Goal: Navigation & Orientation: Find specific page/section

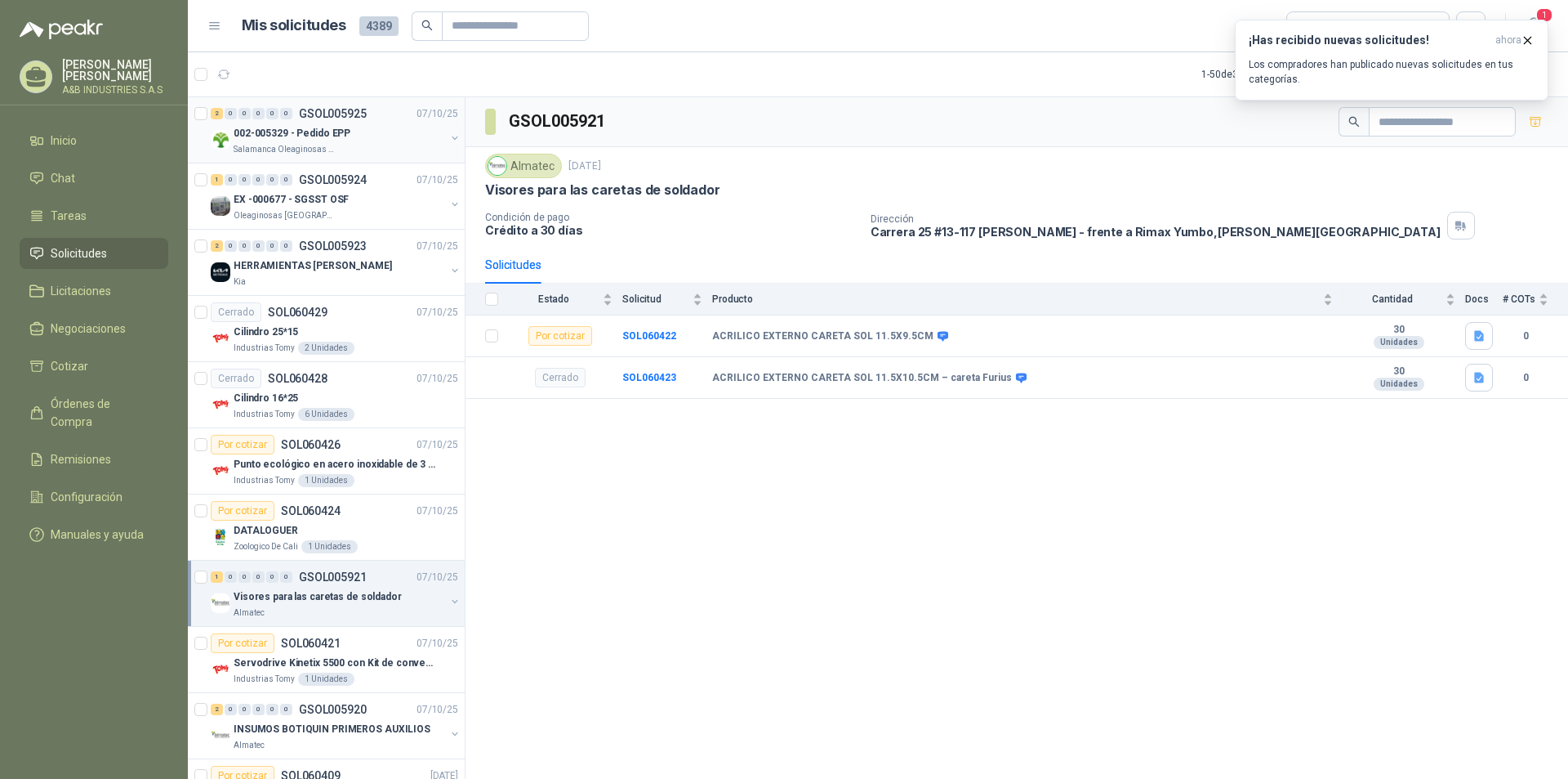
click at [308, 128] on p "002-005329 - Pedido EPP" at bounding box center [291, 133] width 117 height 16
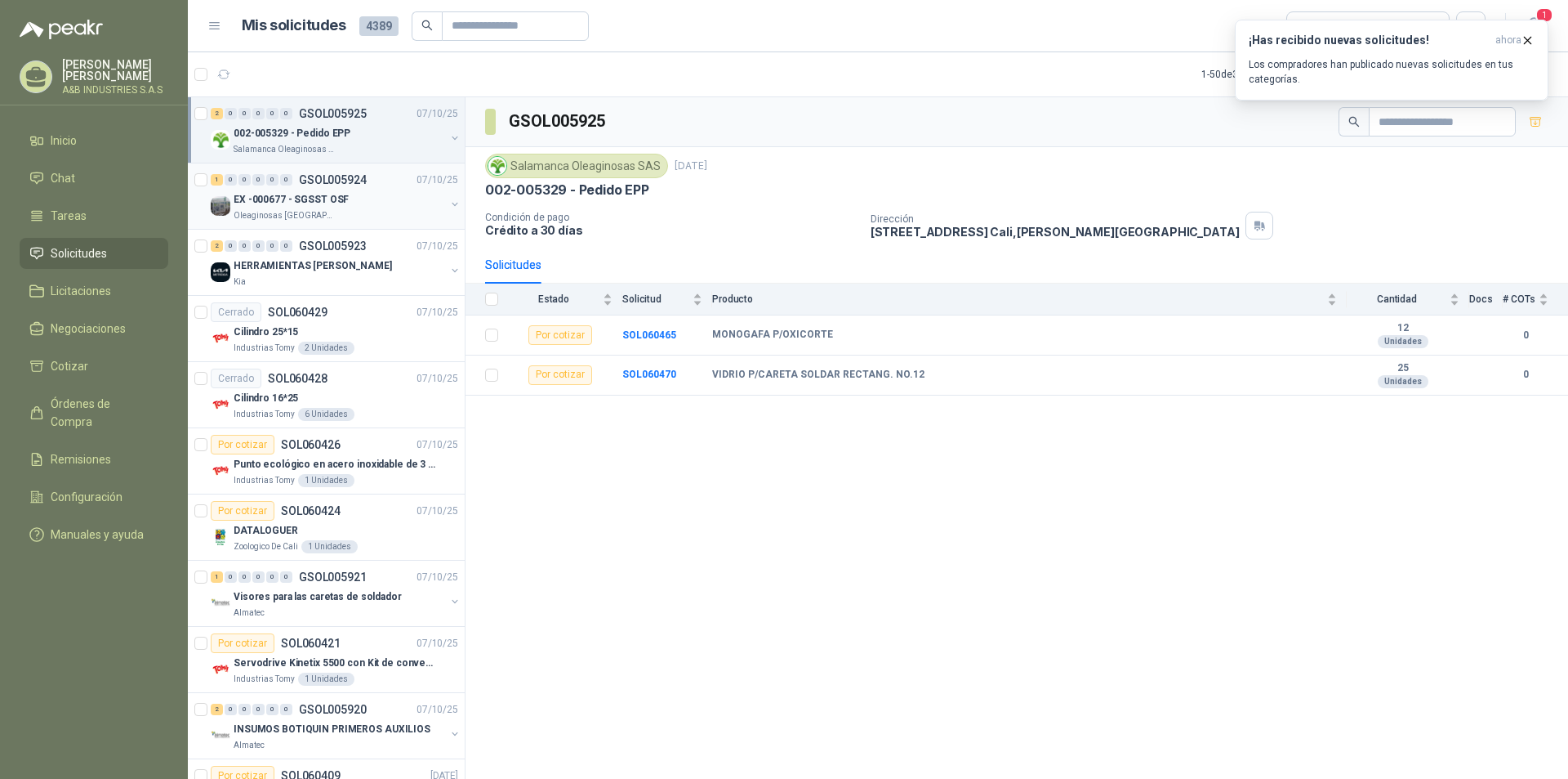
click at [312, 195] on p "EX -000677 - SGSST OSF" at bounding box center [291, 200] width 116 height 16
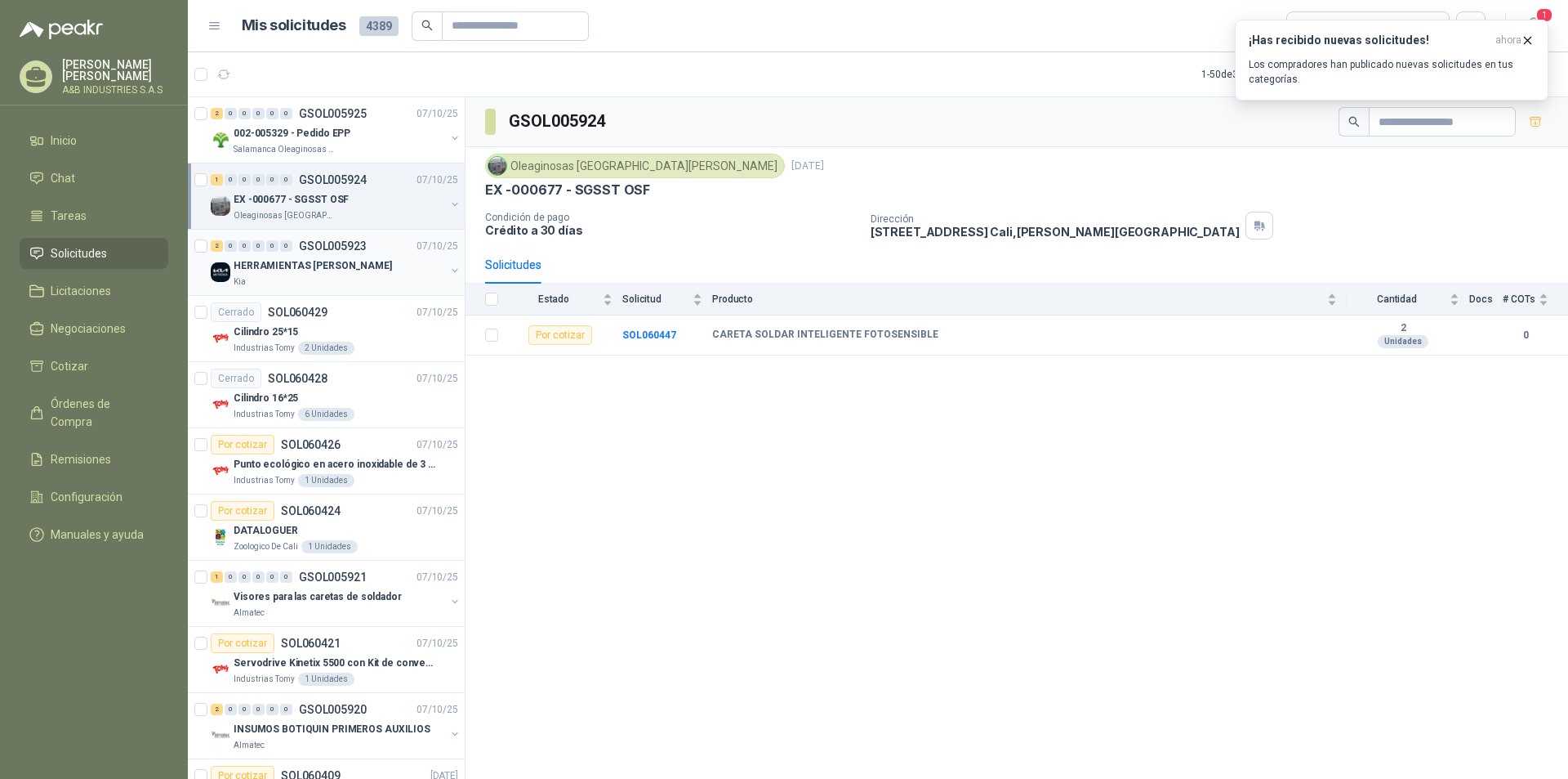
click at [312, 265] on p "HERRAMIENTAS [PERSON_NAME]" at bounding box center [312, 266] width 159 height 16
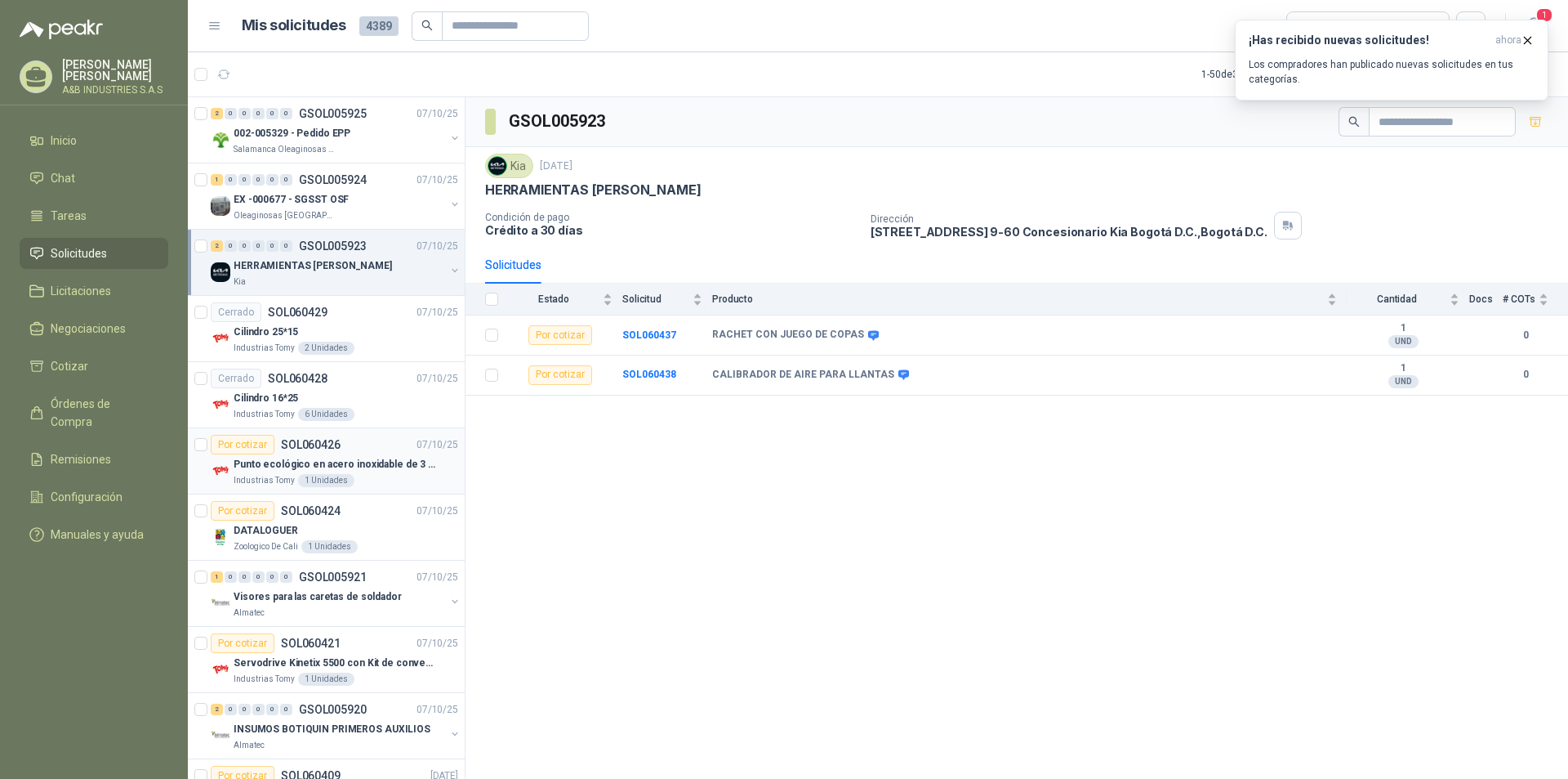
click at [320, 477] on div "1 Unidades" at bounding box center [326, 480] width 57 height 13
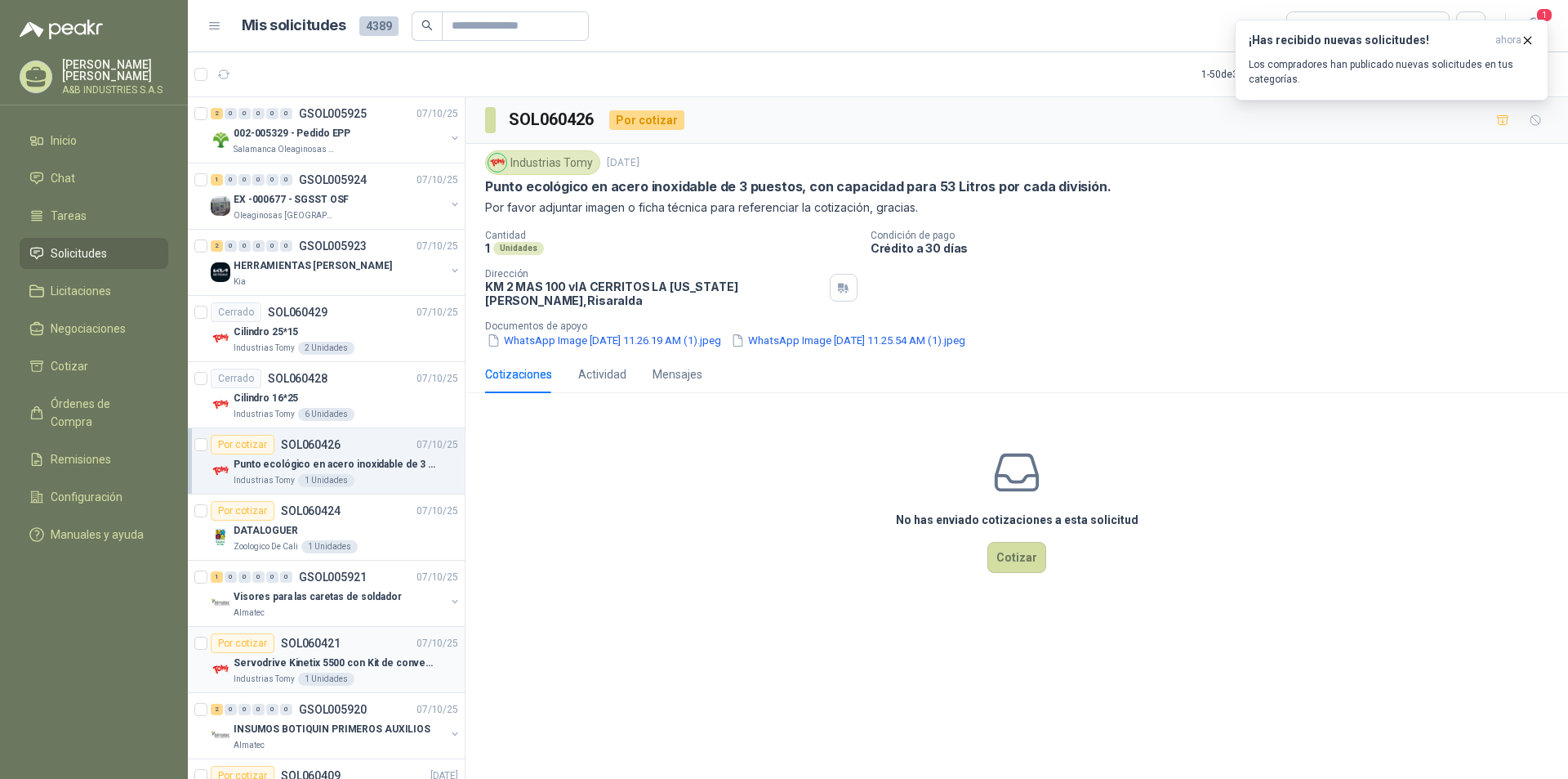
scroll to position [164, 0]
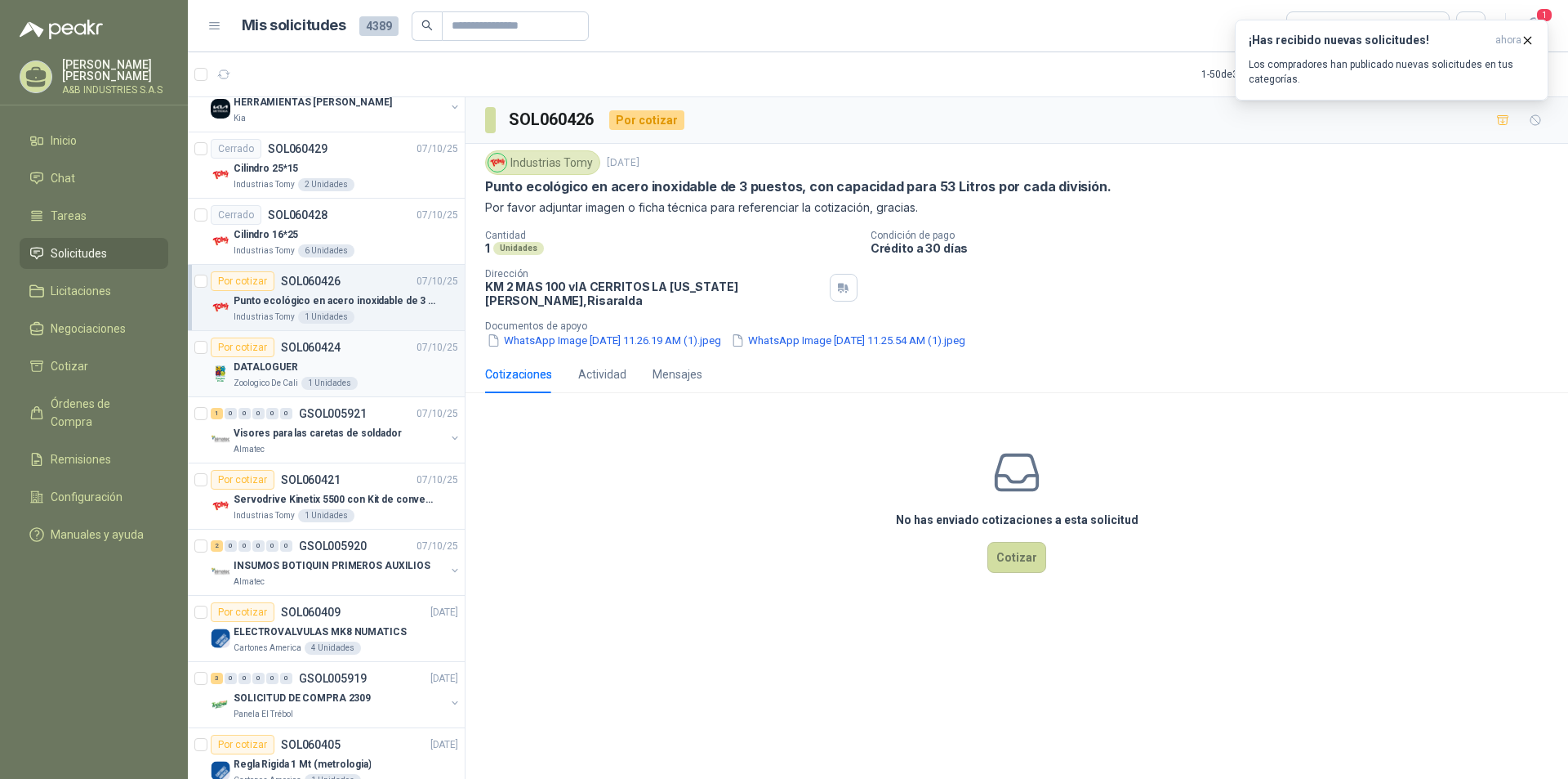
click at [345, 381] on div "1 Unidades" at bounding box center [330, 382] width 57 height 13
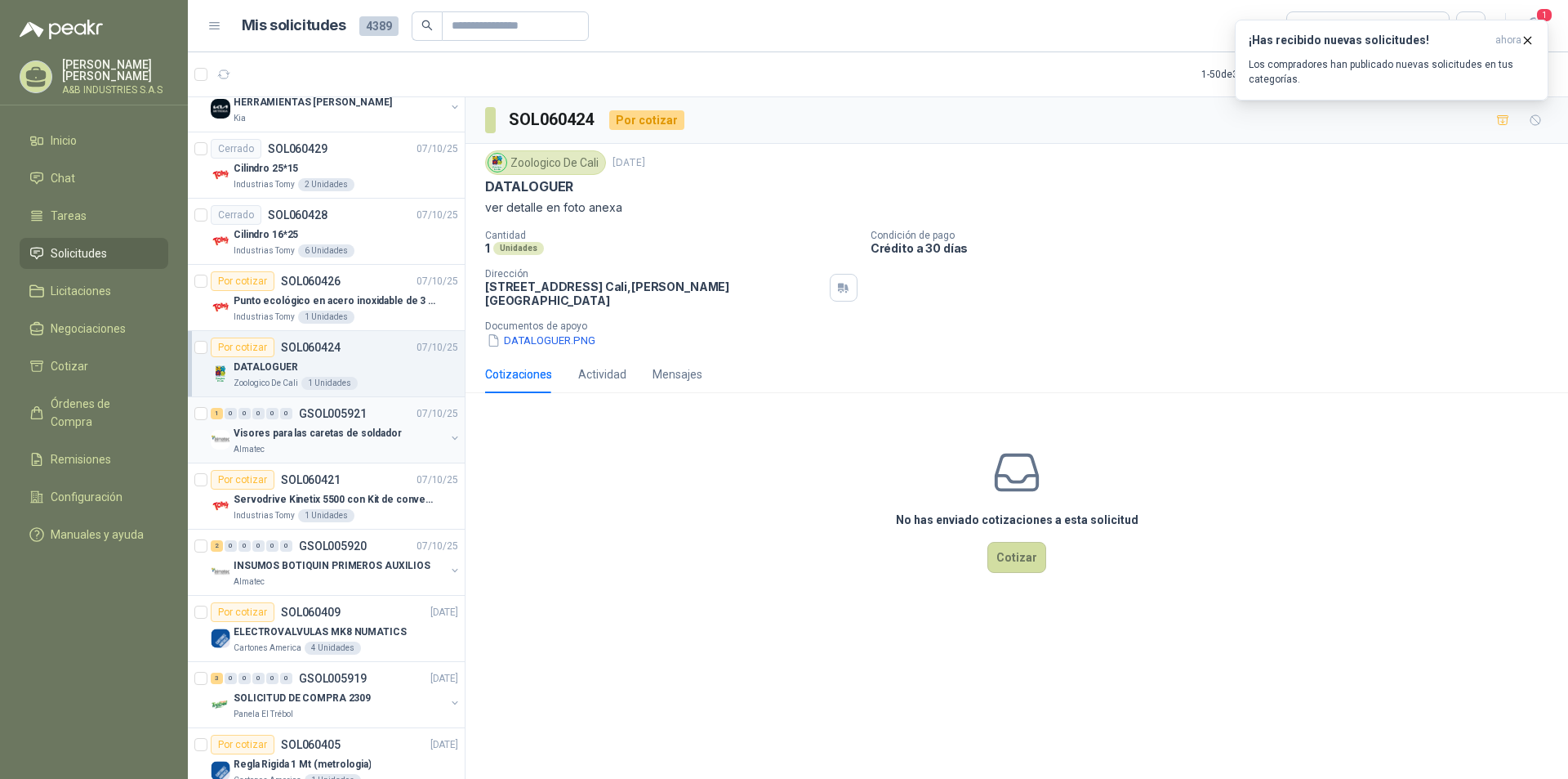
click at [342, 415] on p "GSOL005921" at bounding box center [332, 414] width 68 height 12
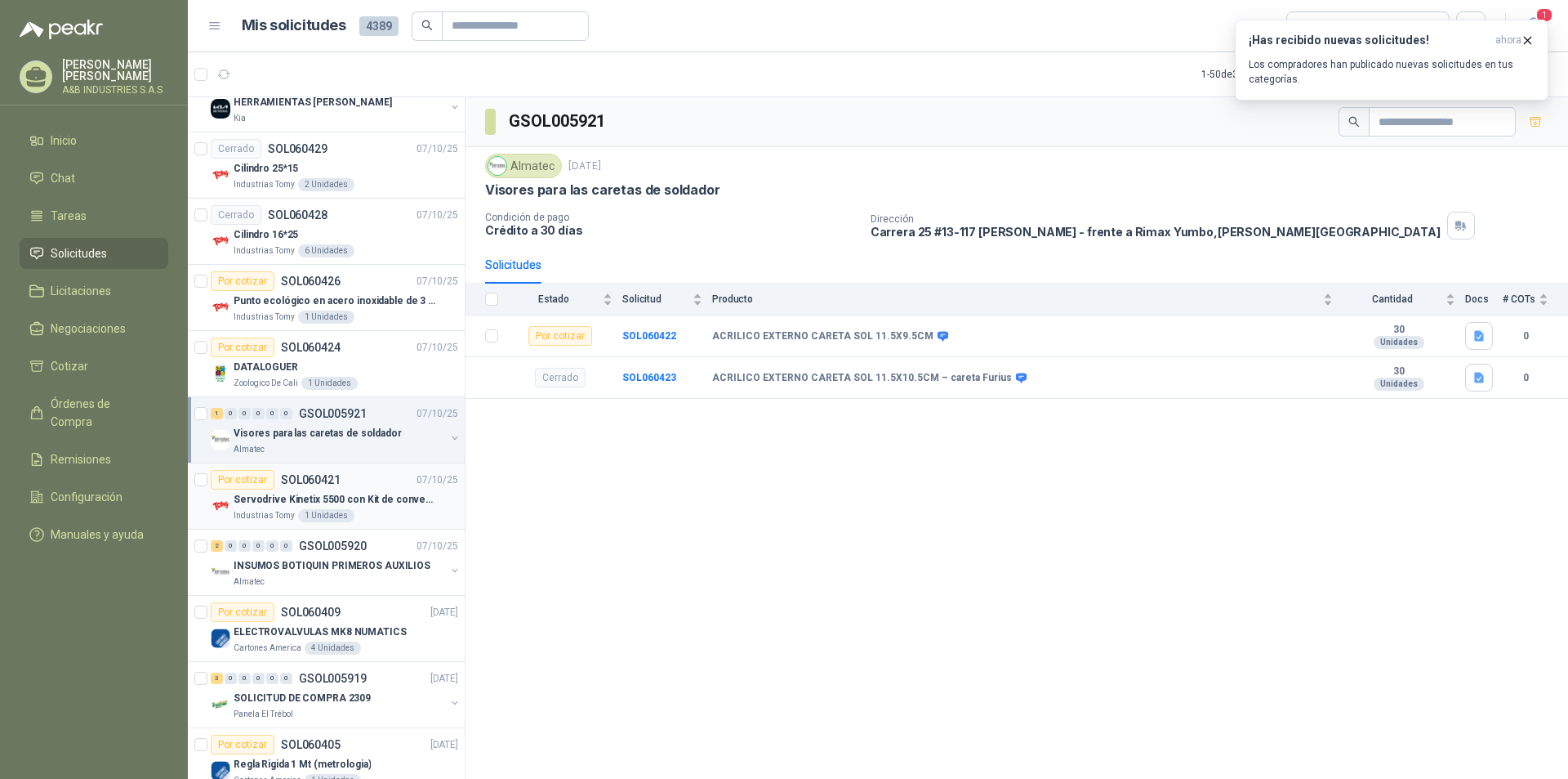
click at [377, 471] on div "Por cotizar SOL060421 [DATE]" at bounding box center [334, 479] width 248 height 20
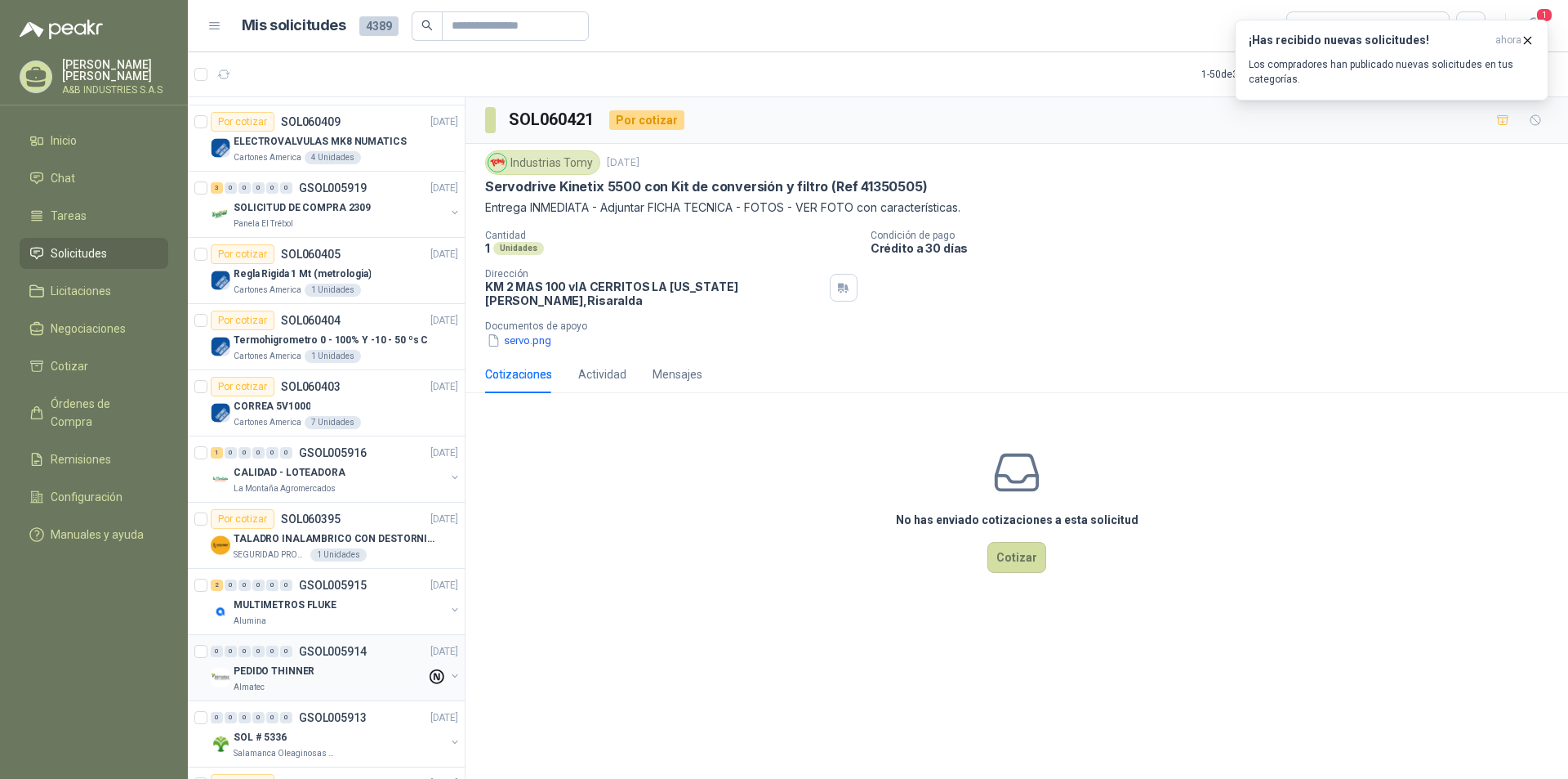
scroll to position [817, 0]
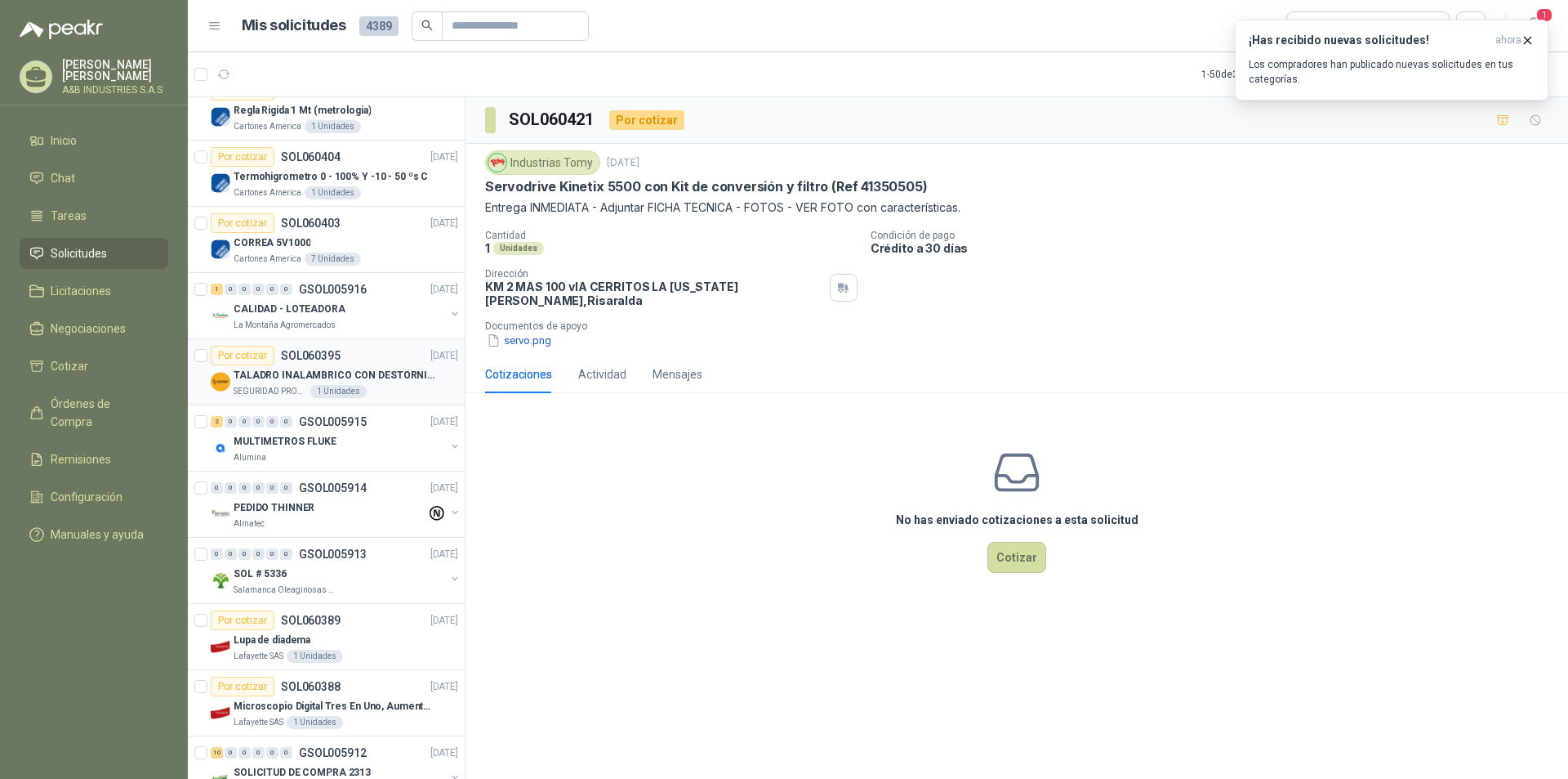
click at [352, 377] on p "TALADRO INALAMBRICO CON DESTORNILLADOR DE ESTRIA" at bounding box center [335, 375] width 204 height 16
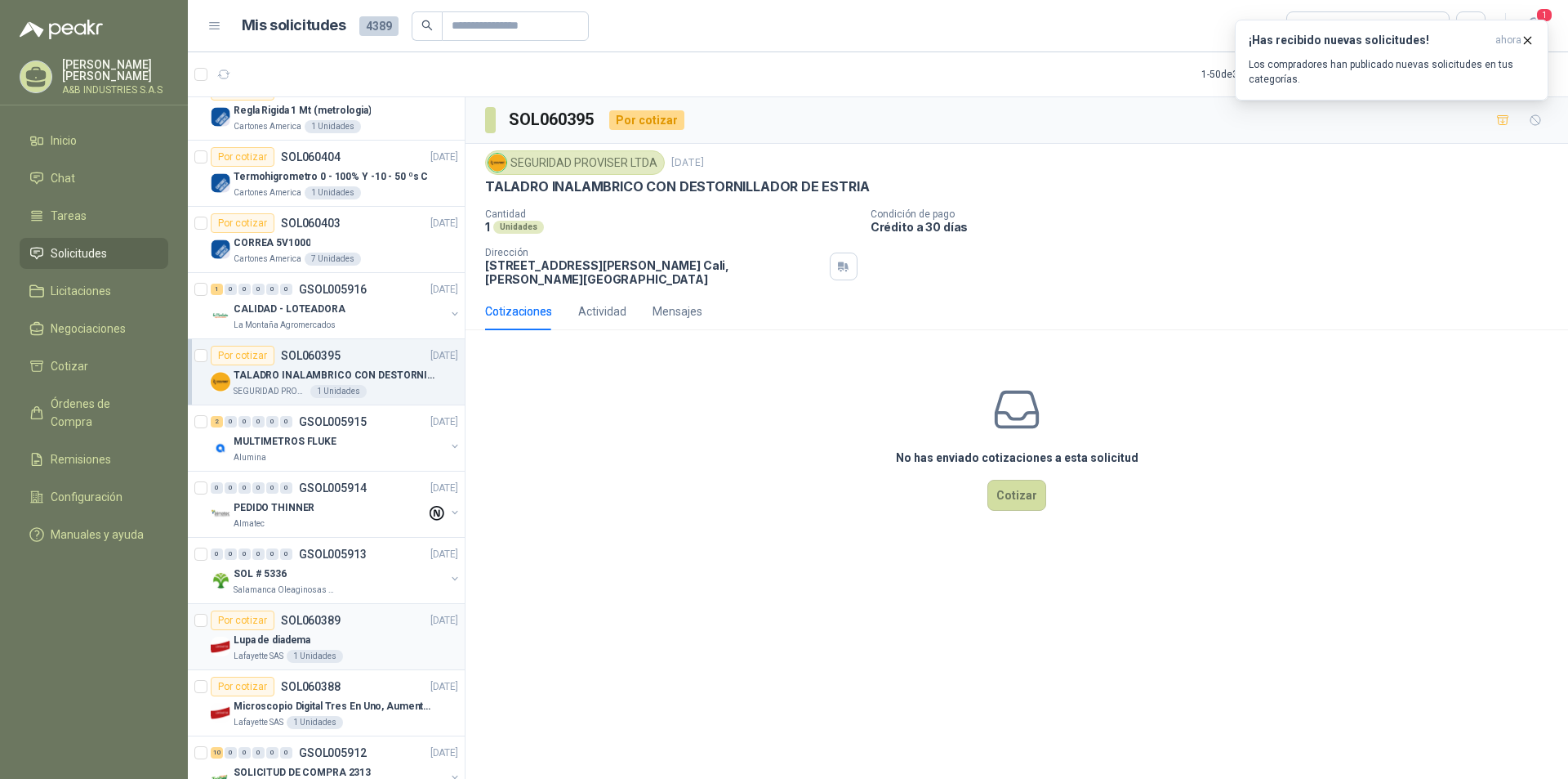
click at [356, 652] on div "Lafayette SAS 1 Unidades" at bounding box center [345, 656] width 224 height 13
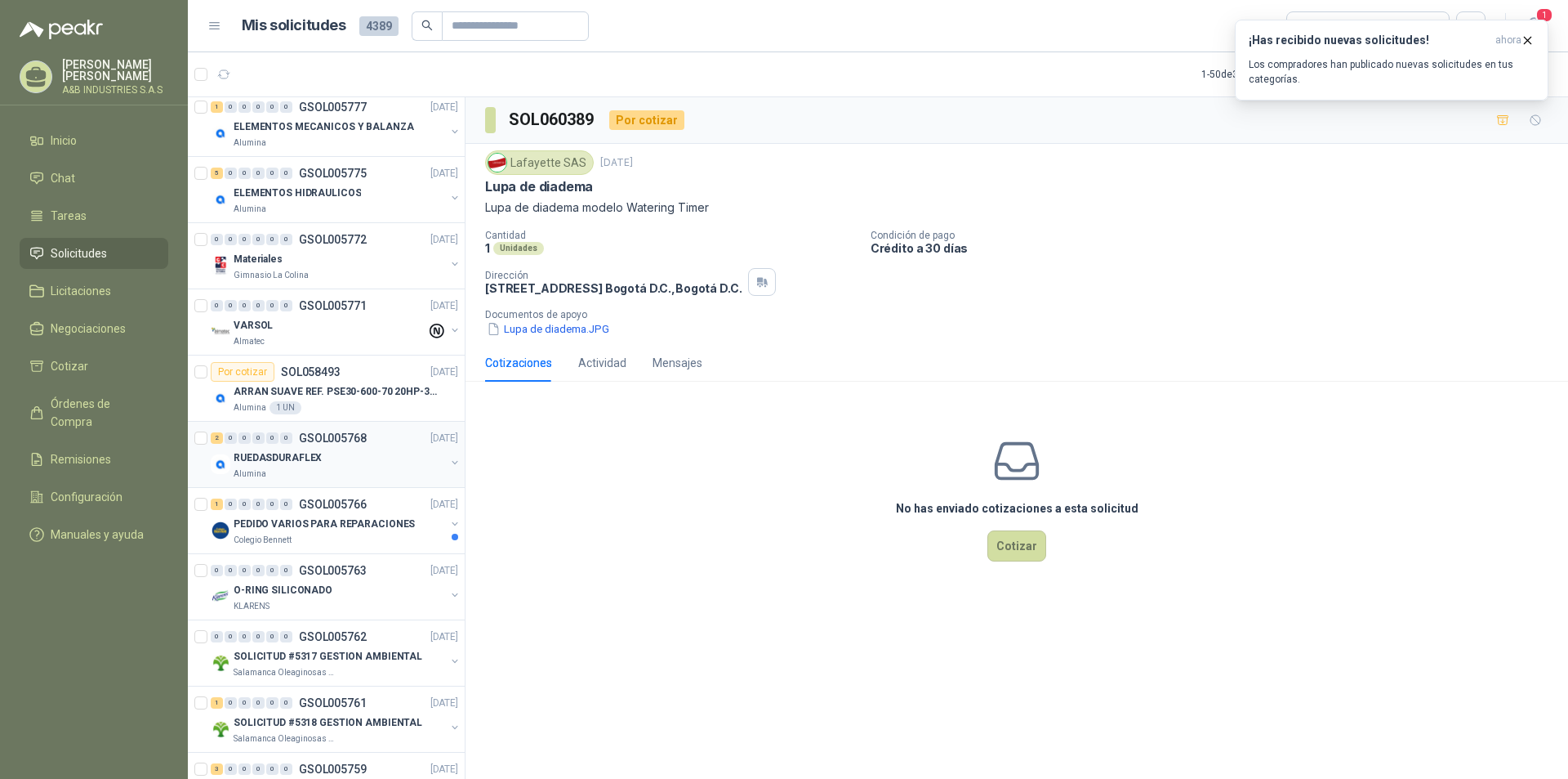
scroll to position [2206, 0]
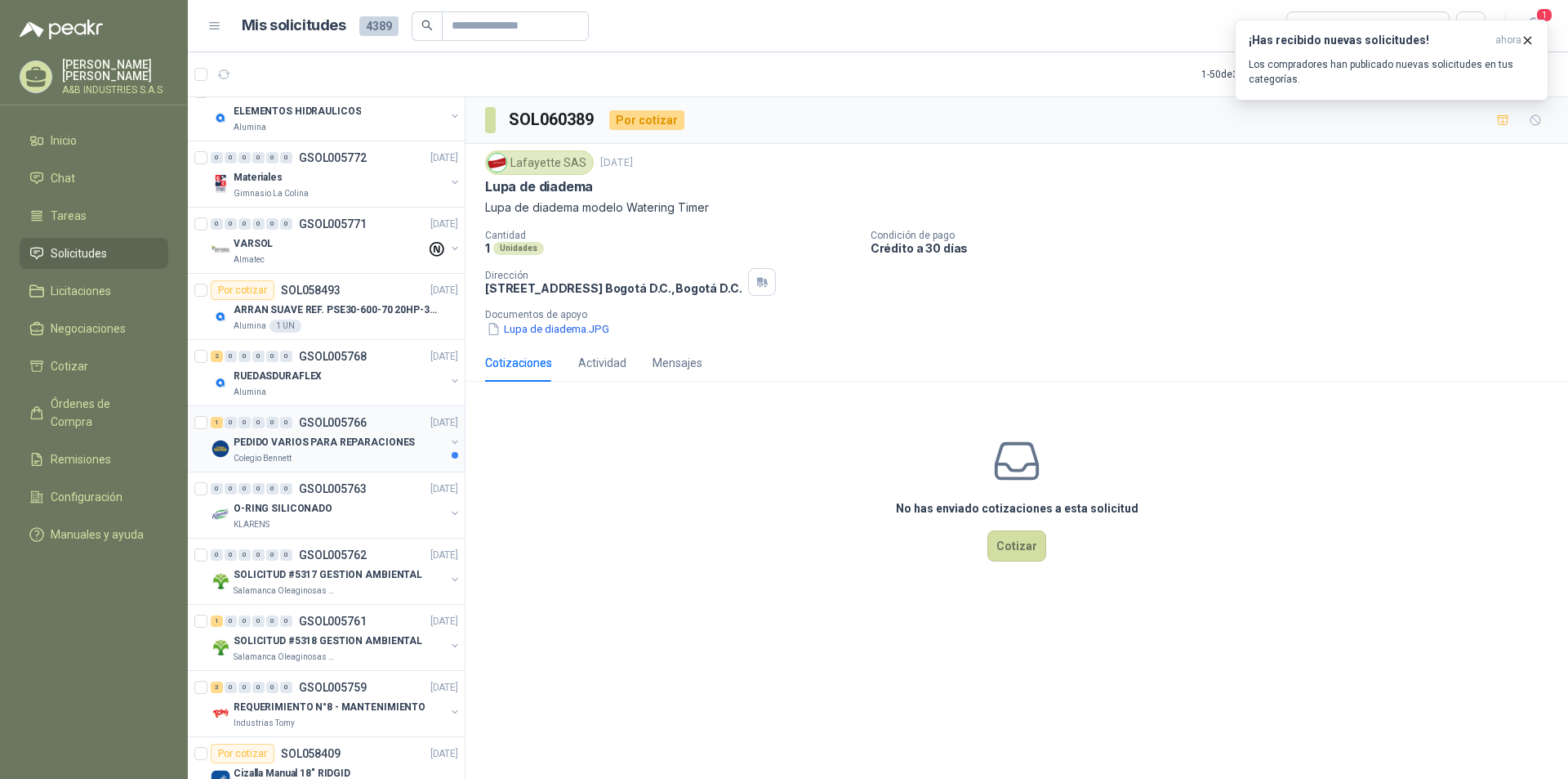
click at [345, 460] on div "Colegio Bennett" at bounding box center [339, 458] width 212 height 13
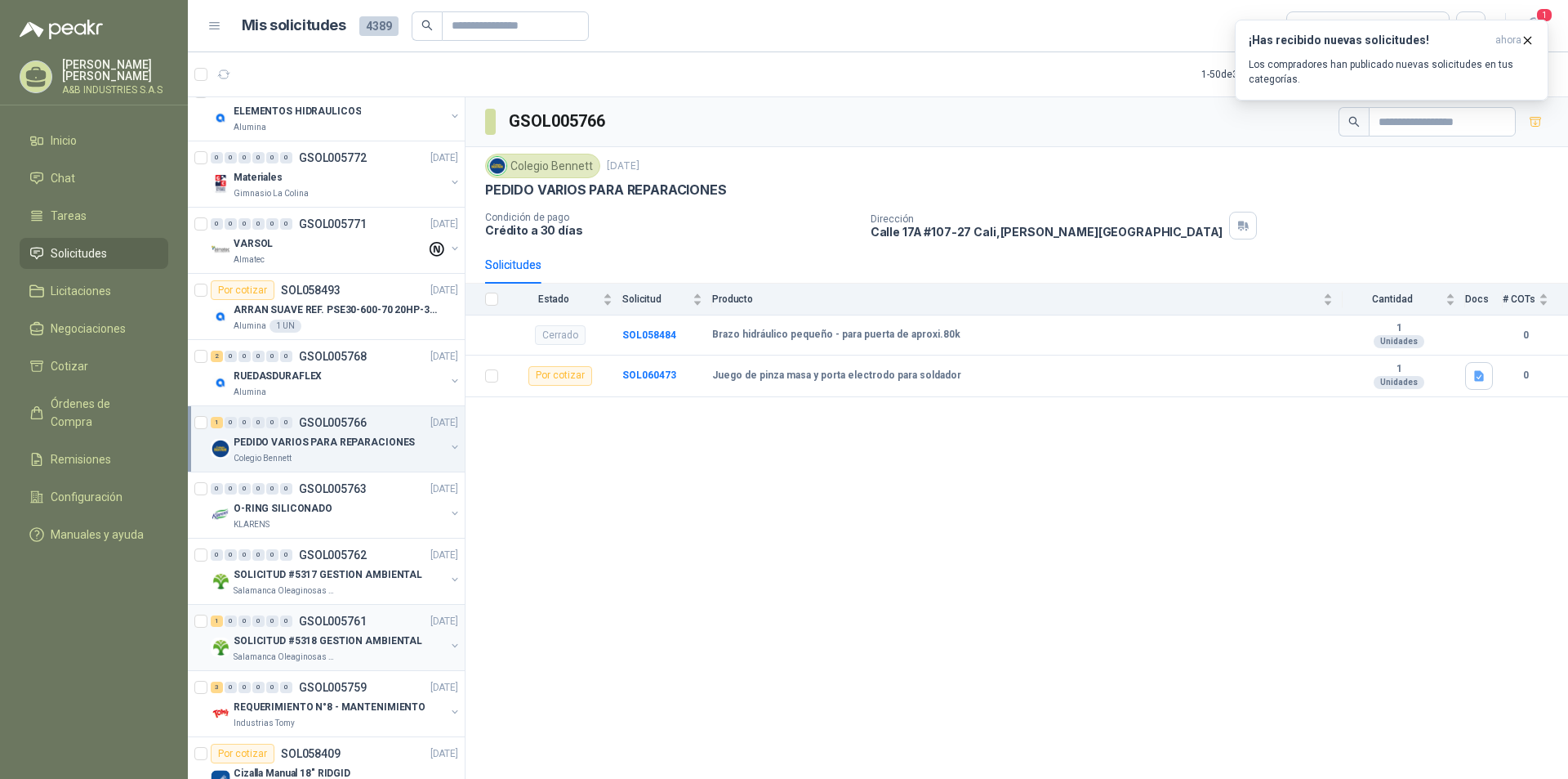
scroll to position [2369, 0]
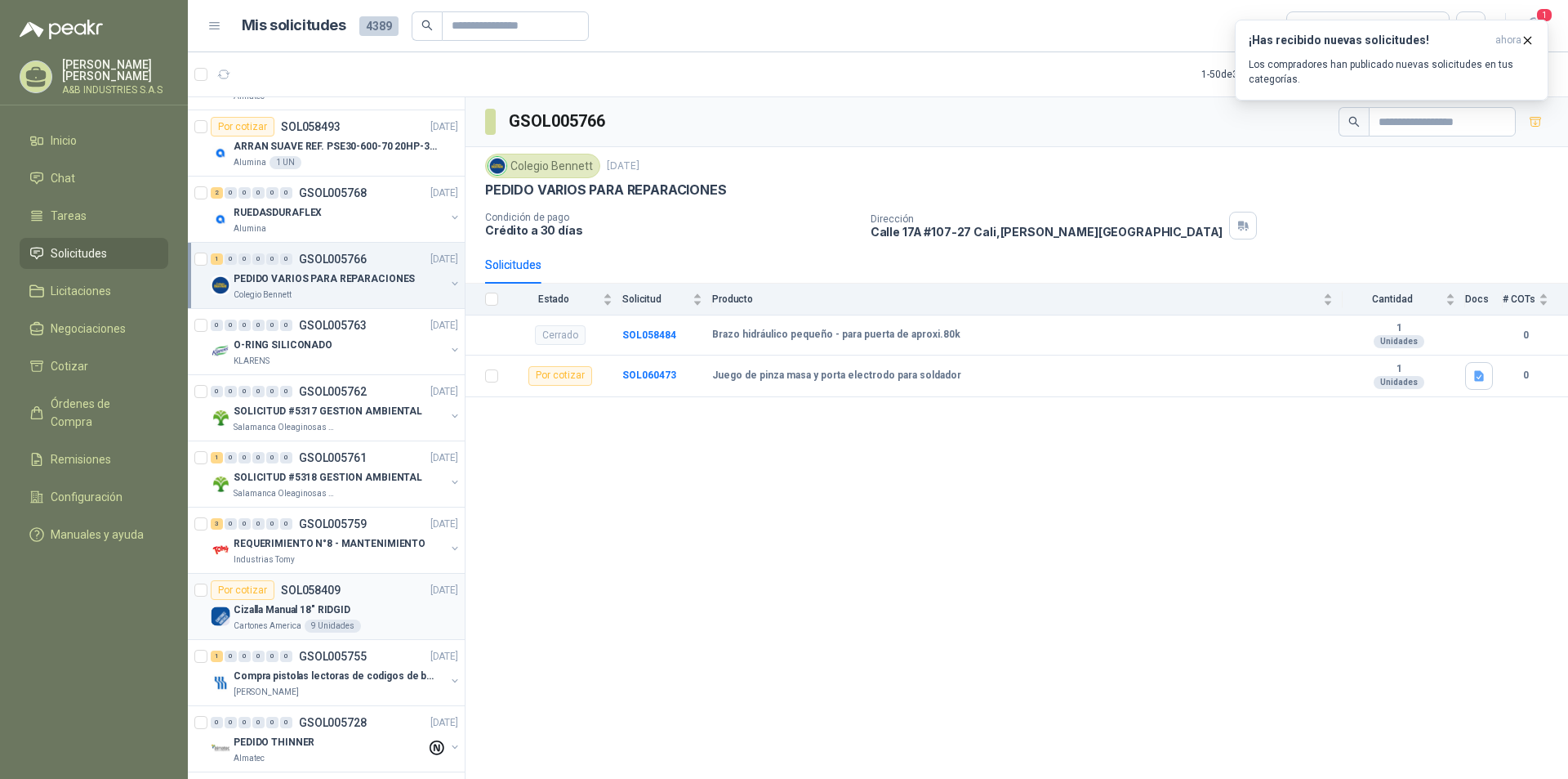
click at [332, 609] on p "Cizalla Manual 18" RIDGID" at bounding box center [291, 609] width 117 height 16
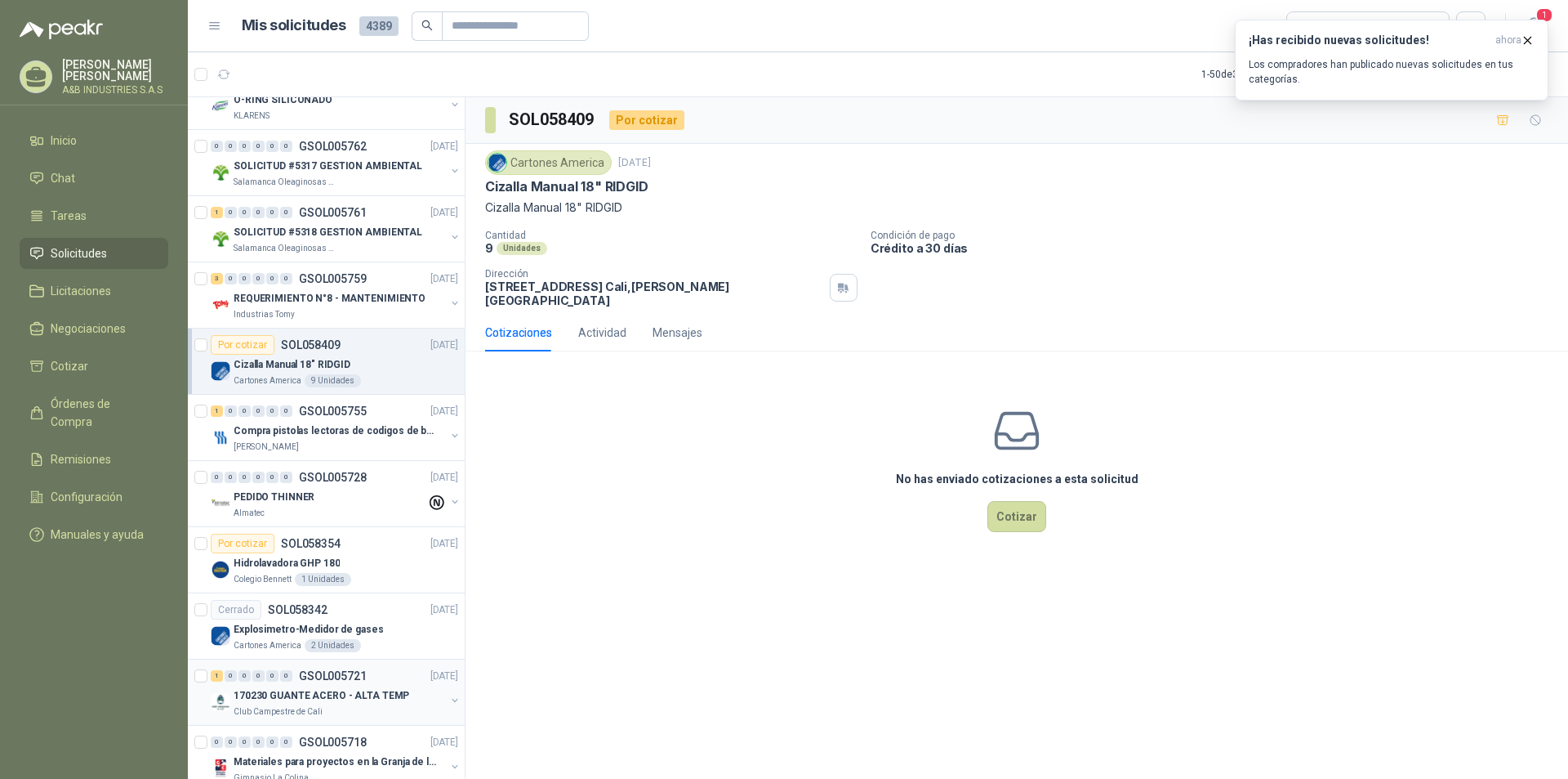
scroll to position [2645, 0]
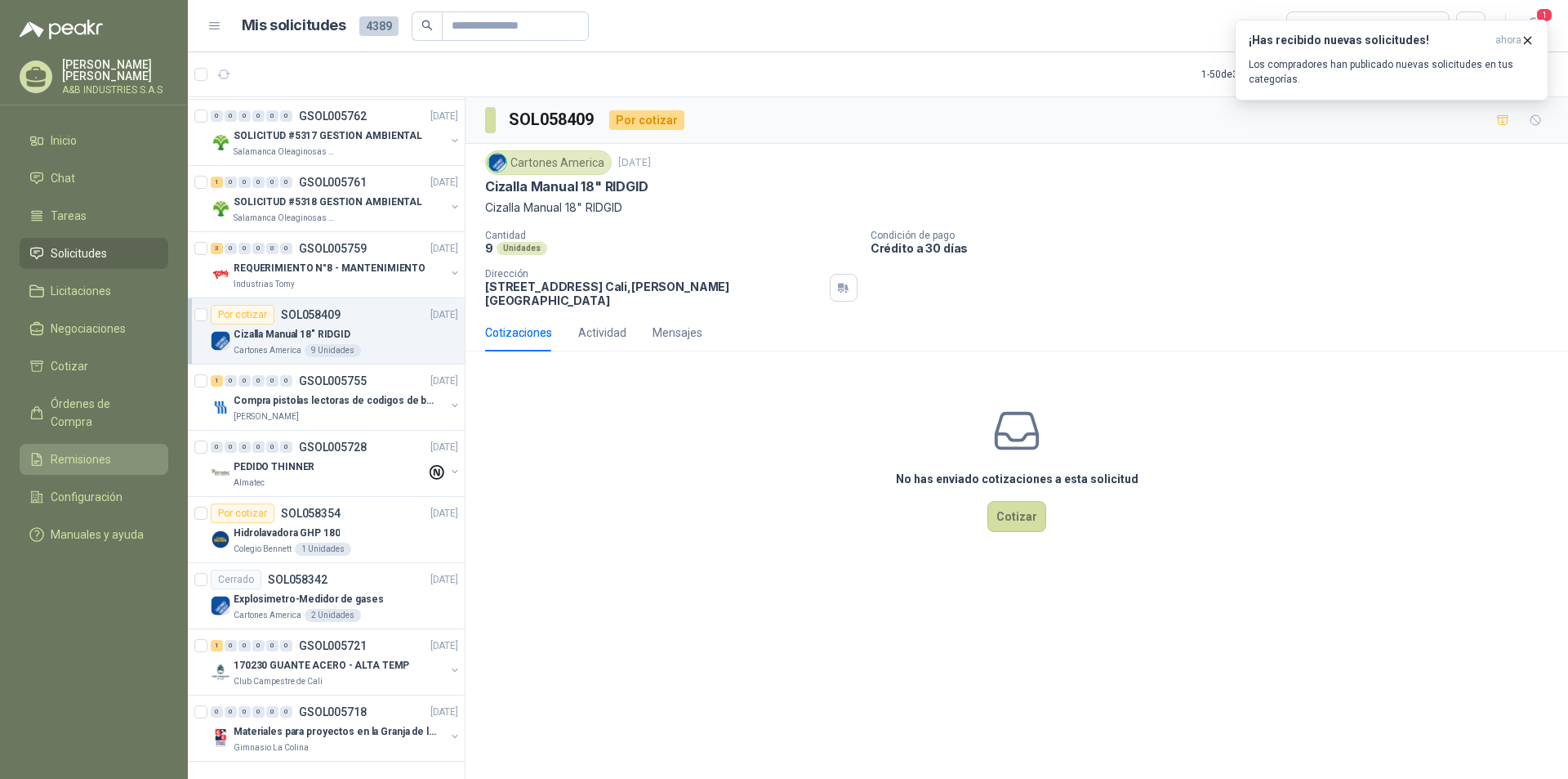
click at [42, 452] on icon at bounding box center [36, 459] width 15 height 15
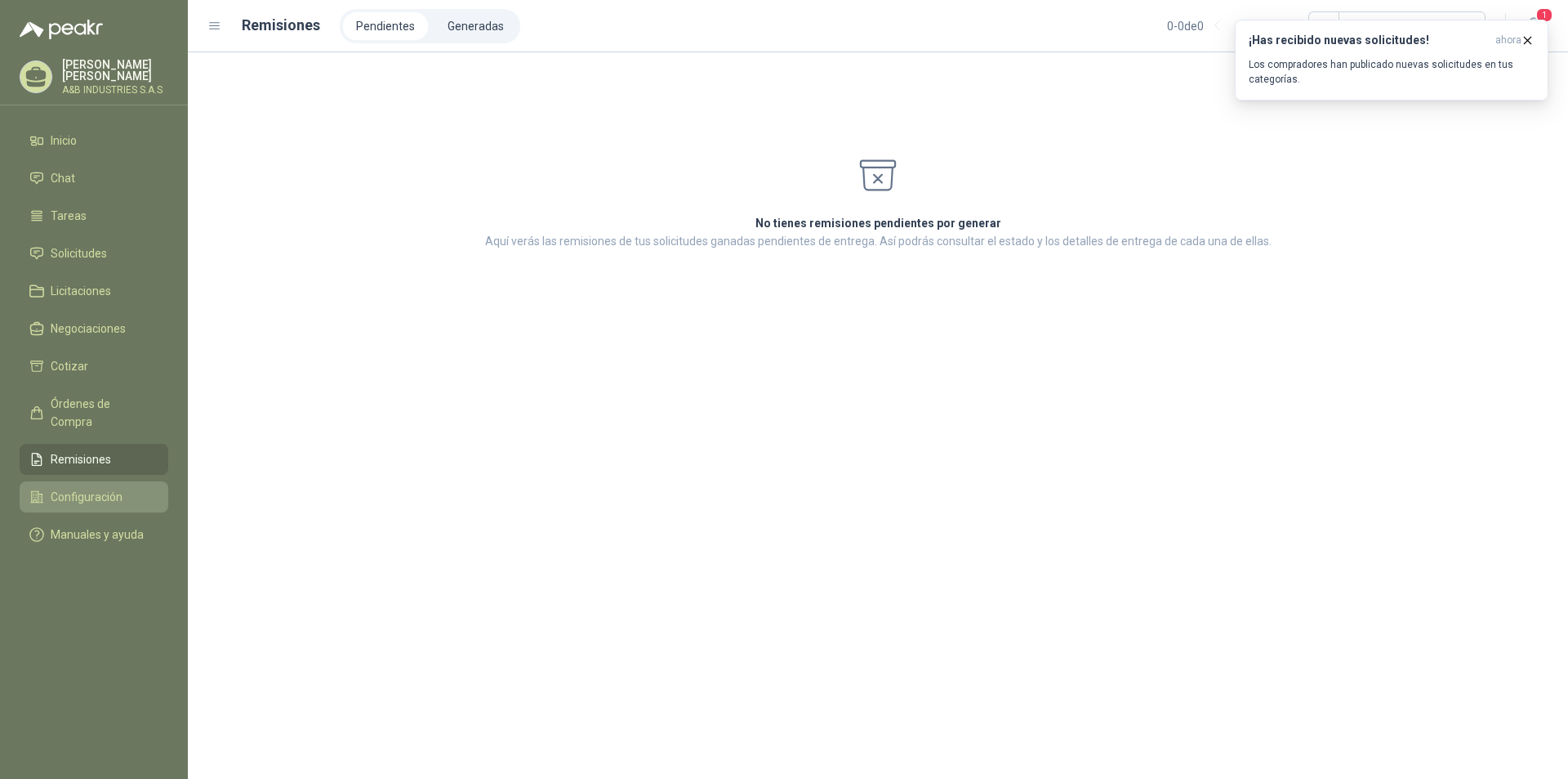
click at [94, 488] on span "Configuración" at bounding box center [86, 497] width 71 height 18
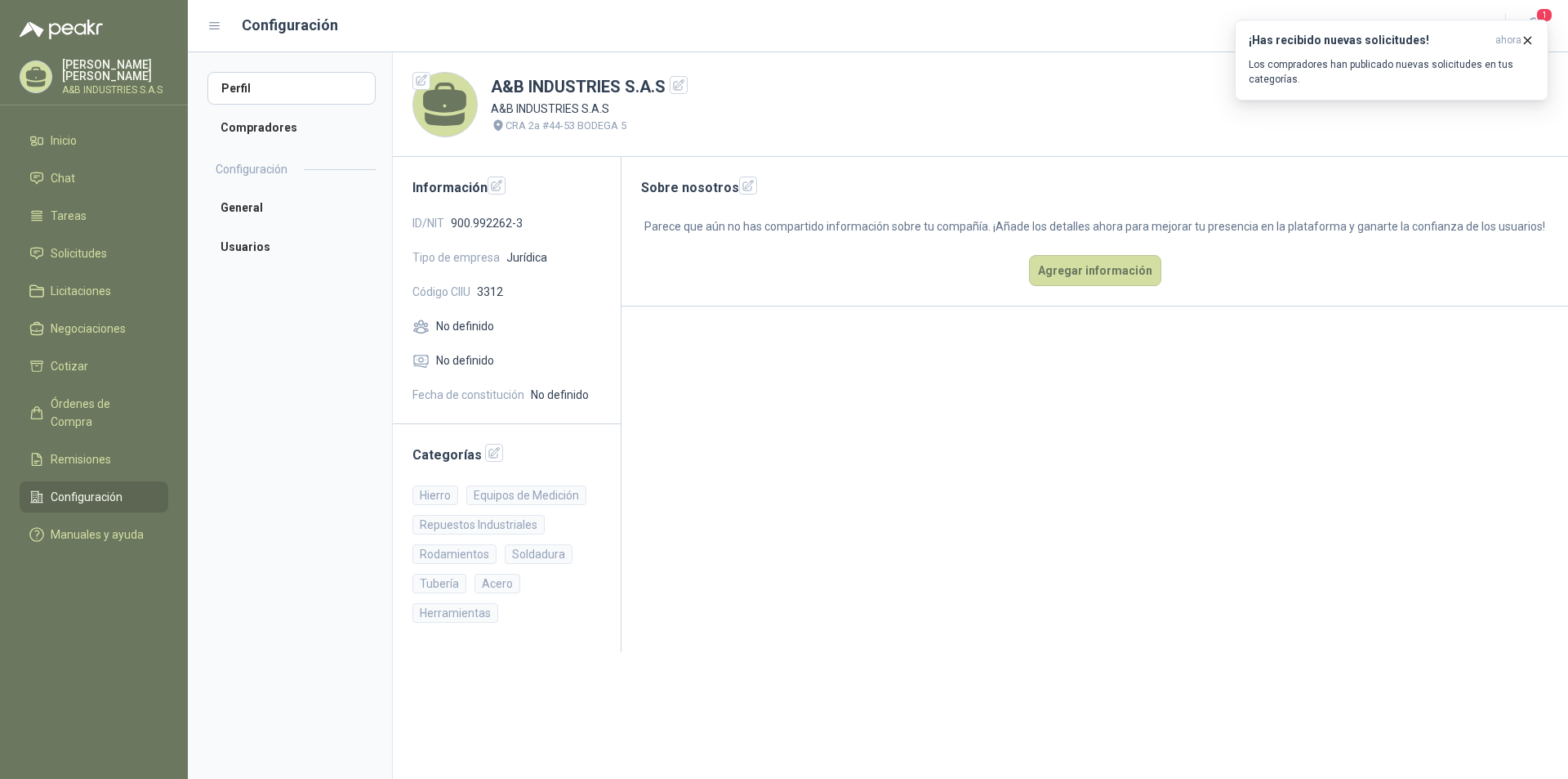
click at [82, 488] on span "Configuración" at bounding box center [86, 497] width 71 height 18
click at [252, 89] on li "Perfil" at bounding box center [292, 87] width 168 height 32
click at [252, 126] on li "Compradores" at bounding box center [292, 126] width 168 height 32
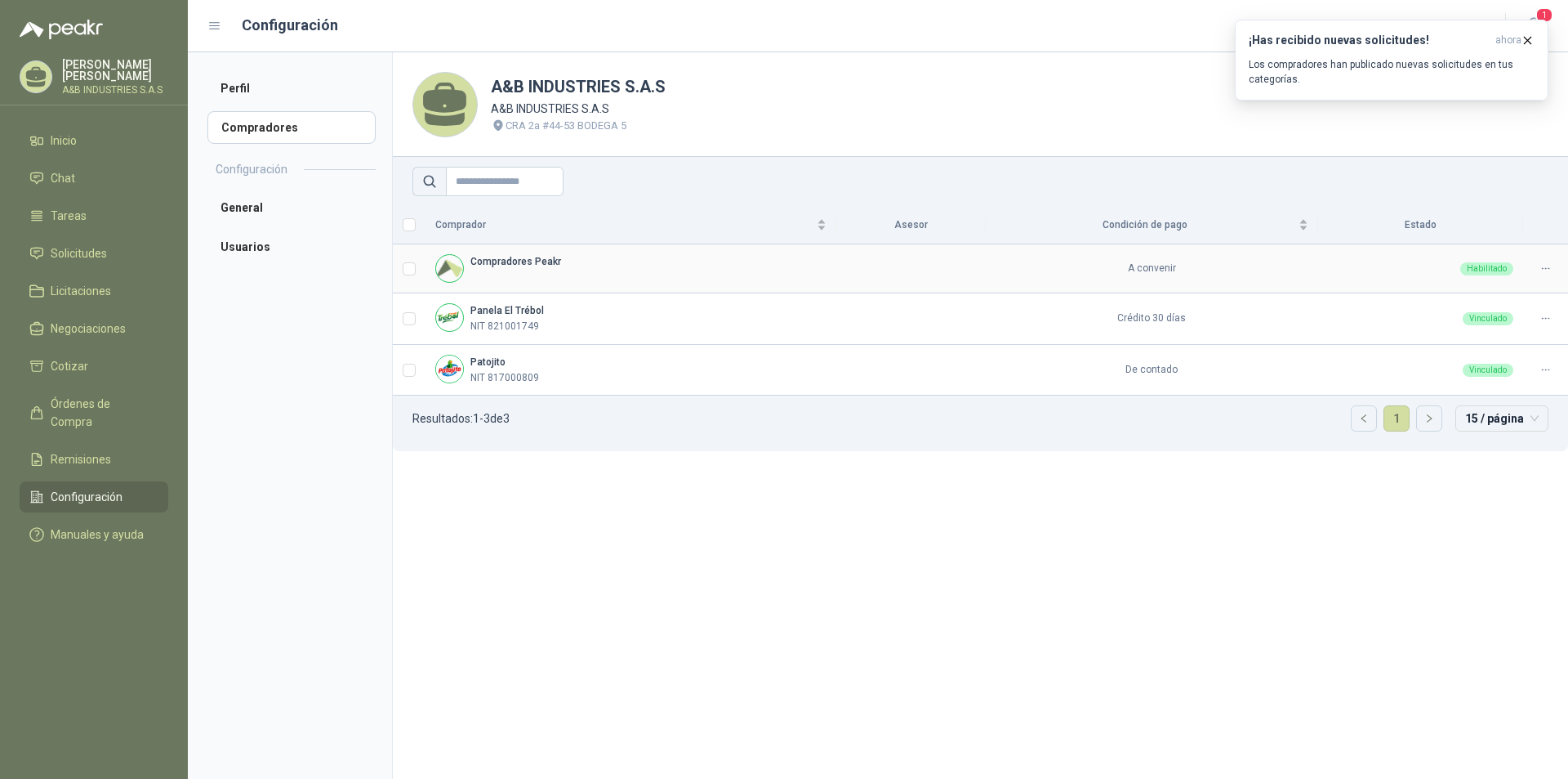
click at [499, 263] on b "Compradores Peakr" at bounding box center [515, 262] width 91 height 12
click at [528, 256] on b "Compradores Peakr" at bounding box center [515, 262] width 91 height 12
click at [767, 396] on td "Patojito NIT 817000809" at bounding box center [630, 370] width 410 height 52
click at [777, 381] on div "Patojito NIT 817000809" at bounding box center [630, 370] width 391 height 31
click at [745, 293] on td "Panela El Trébol NIT 821001749" at bounding box center [630, 318] width 410 height 52
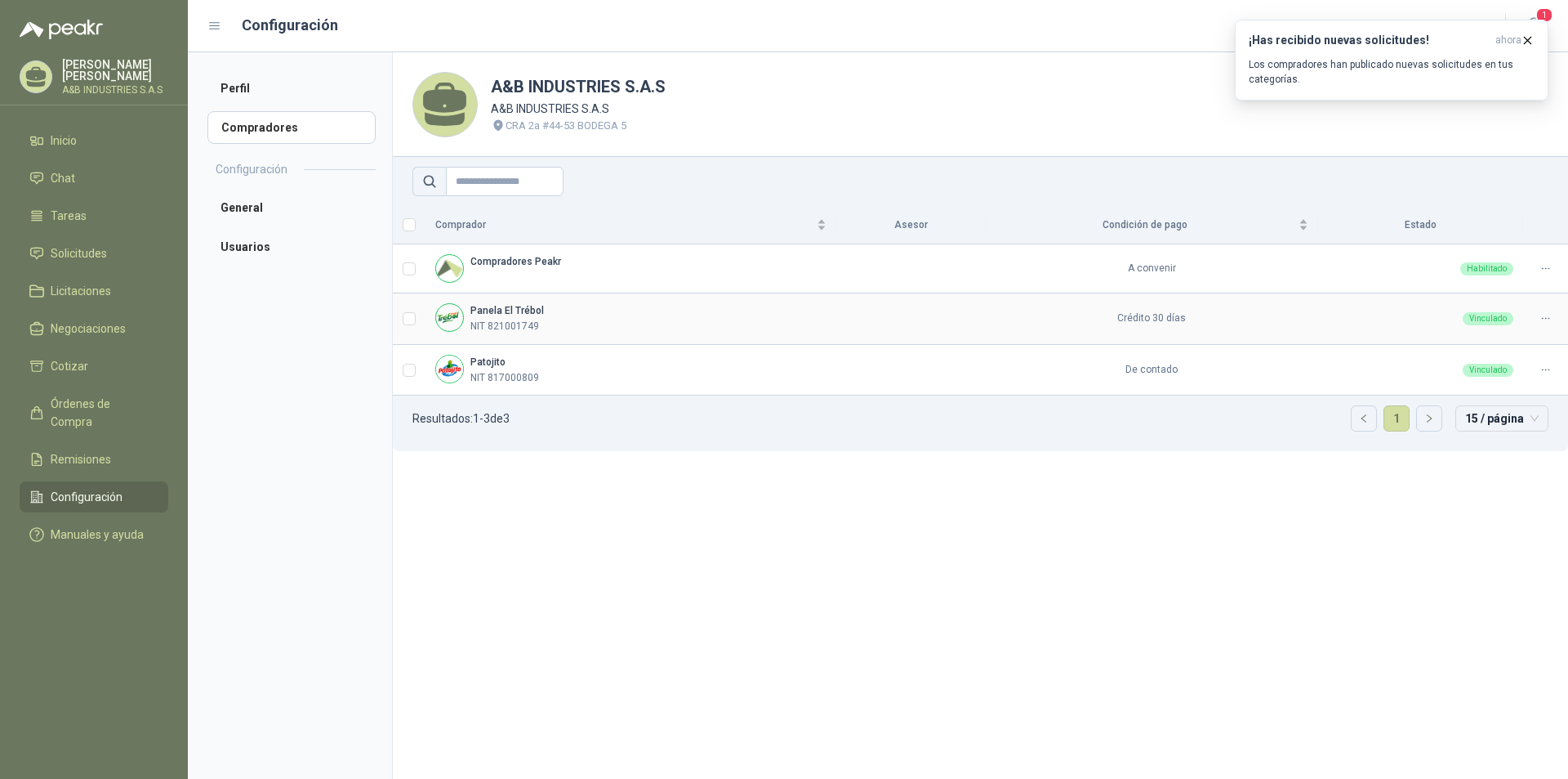
click at [745, 302] on td "Panela El Trébol NIT 821001749" at bounding box center [630, 318] width 410 height 52
click at [528, 536] on section "A&B INDUSTRIES S.A.S A&B INDUSTRIES S.A.S CRA 2a #44-53 BODEGA 5 Vendedor Compr…" at bounding box center [979, 414] width 1176 height 726
click at [279, 196] on li "General" at bounding box center [292, 207] width 168 height 32
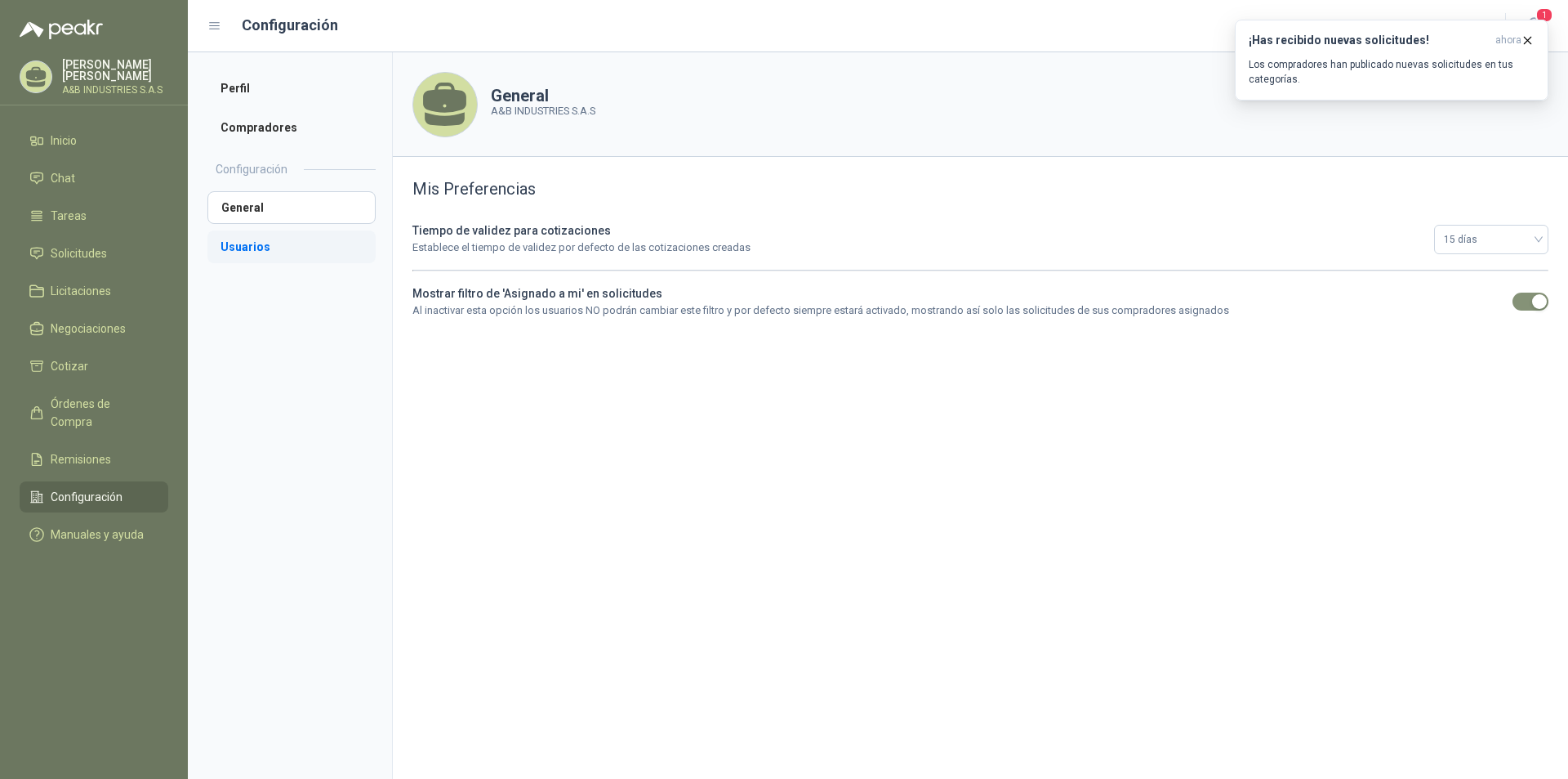
click at [282, 251] on li "Usuarios" at bounding box center [292, 246] width 168 height 32
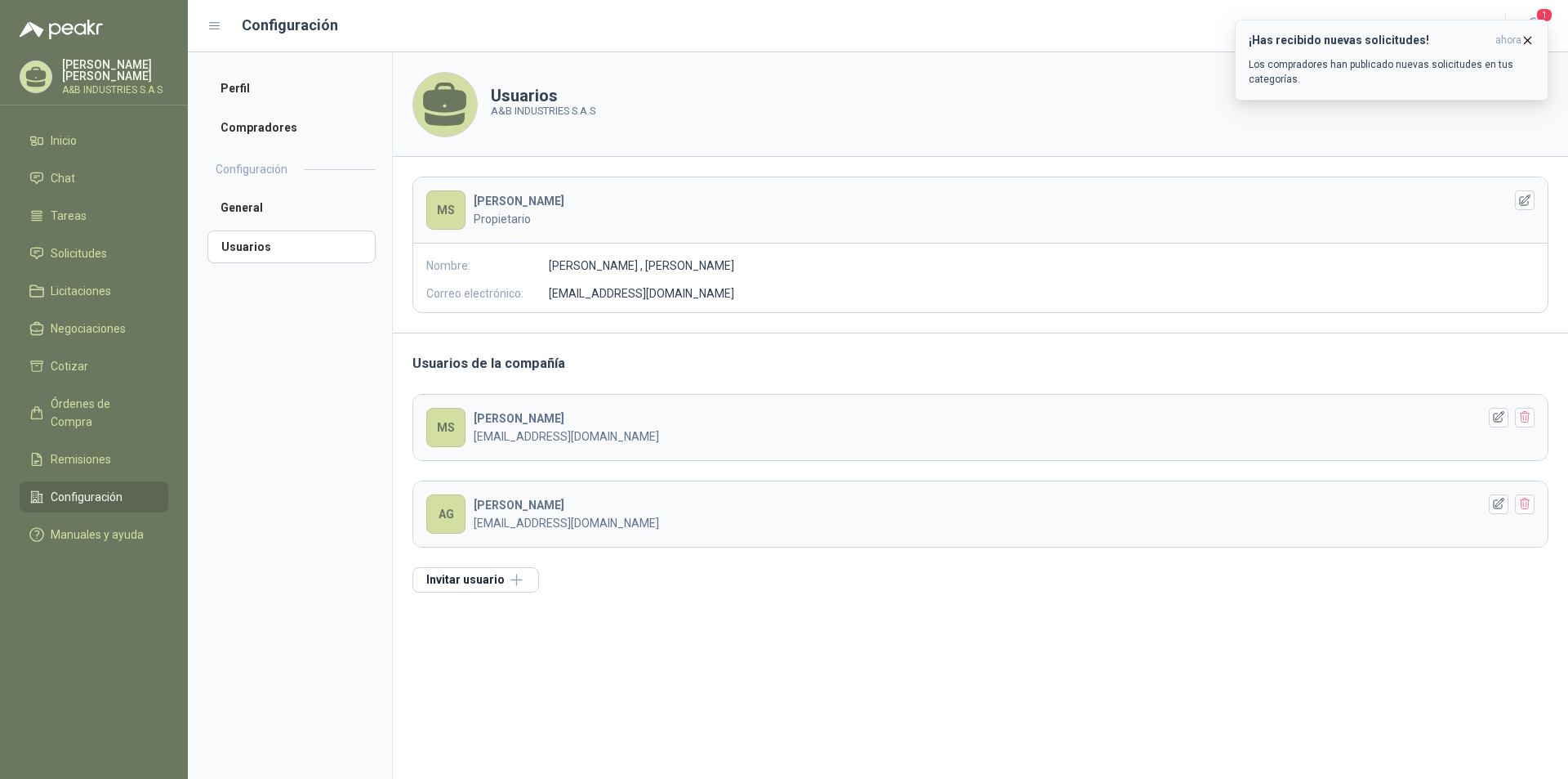
click at [1525, 32] on button "¡Has recibido nuevas solicitudes! ahora Los compradores han publicado nuevas so…" at bounding box center [1392, 60] width 313 height 81
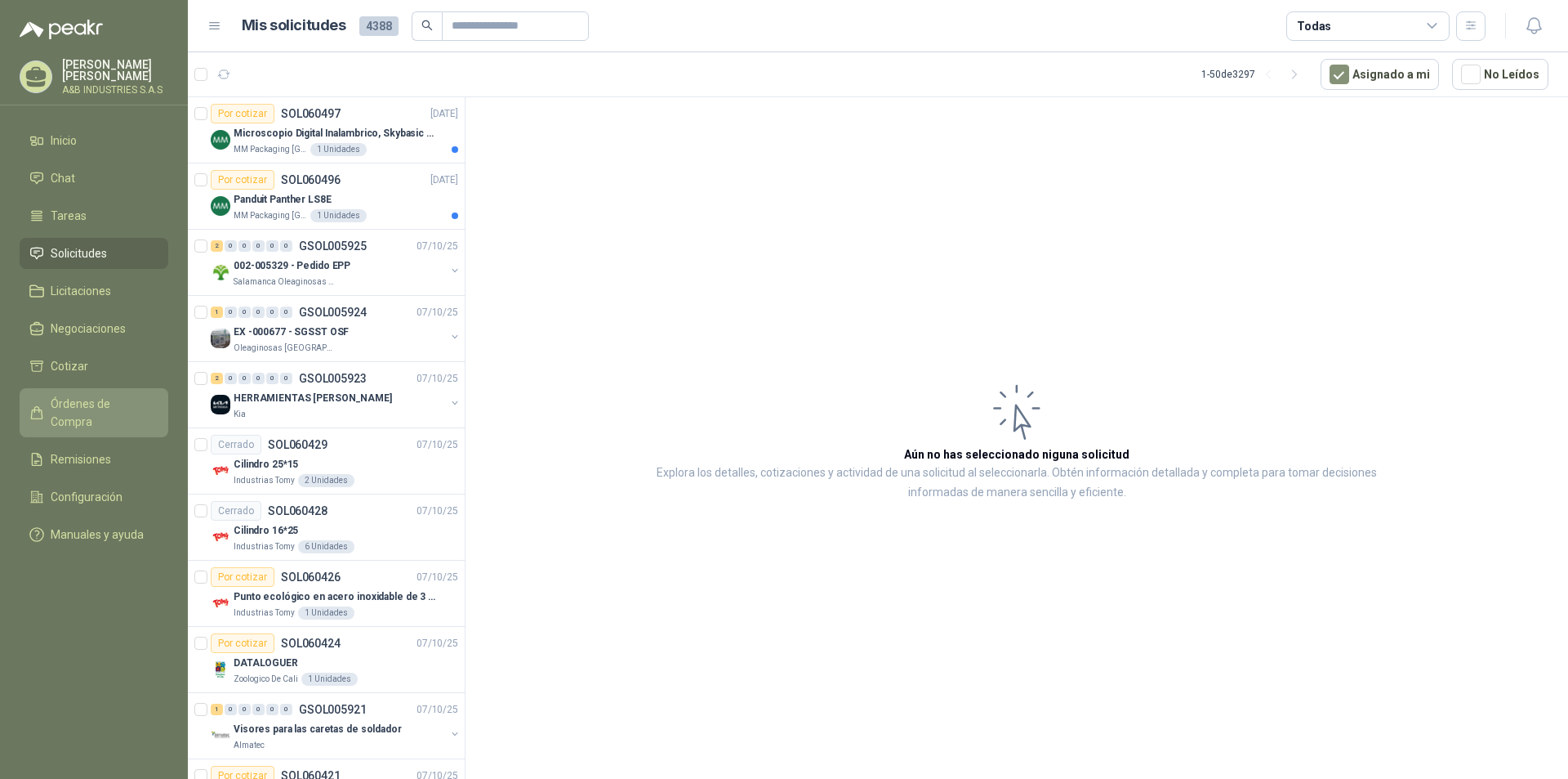
click at [86, 403] on span "Órdenes de Compra" at bounding box center [102, 413] width 102 height 36
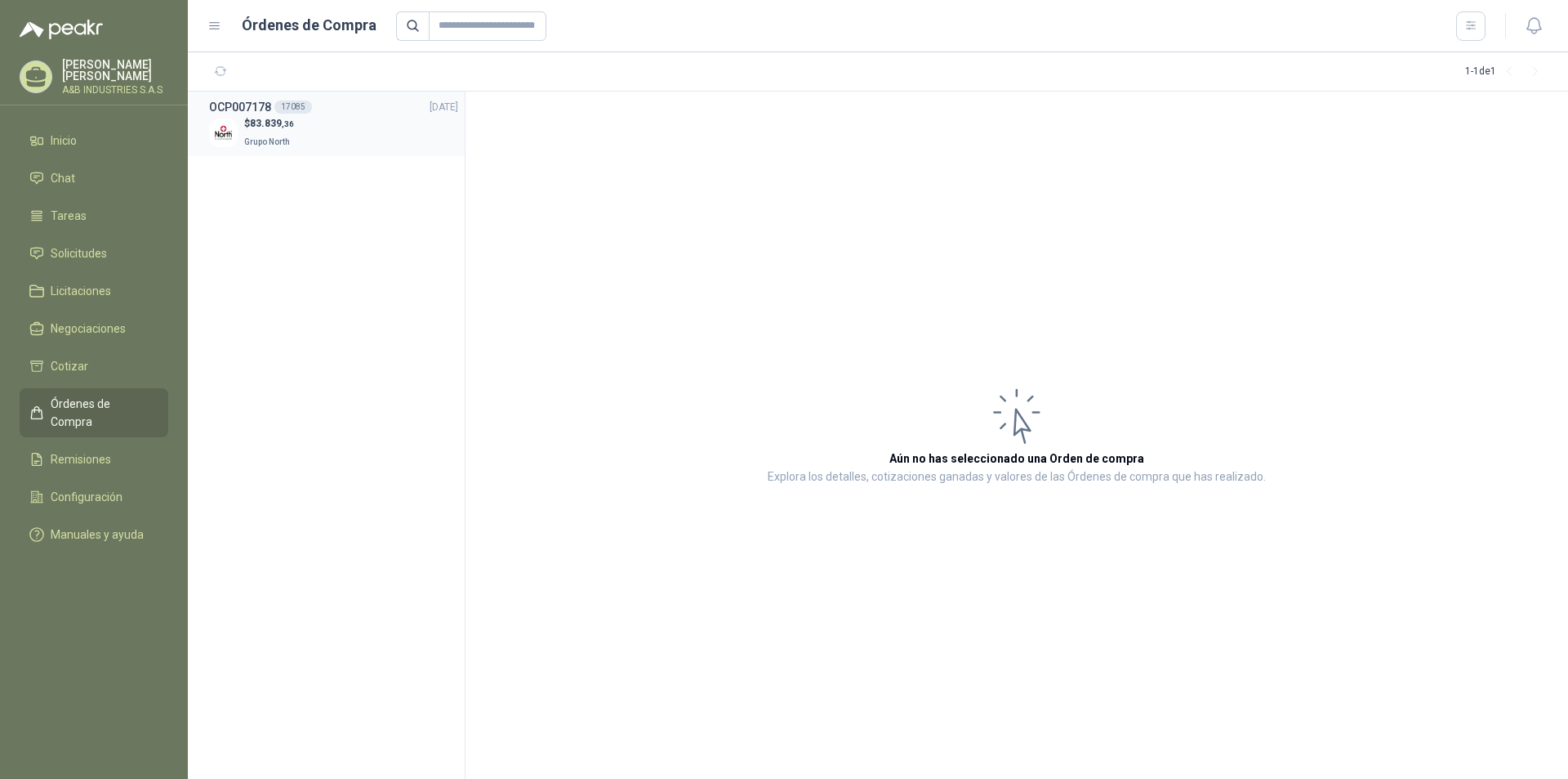
click at [304, 126] on div "$ 83.839 ,36 Grupo North" at bounding box center [333, 132] width 249 height 33
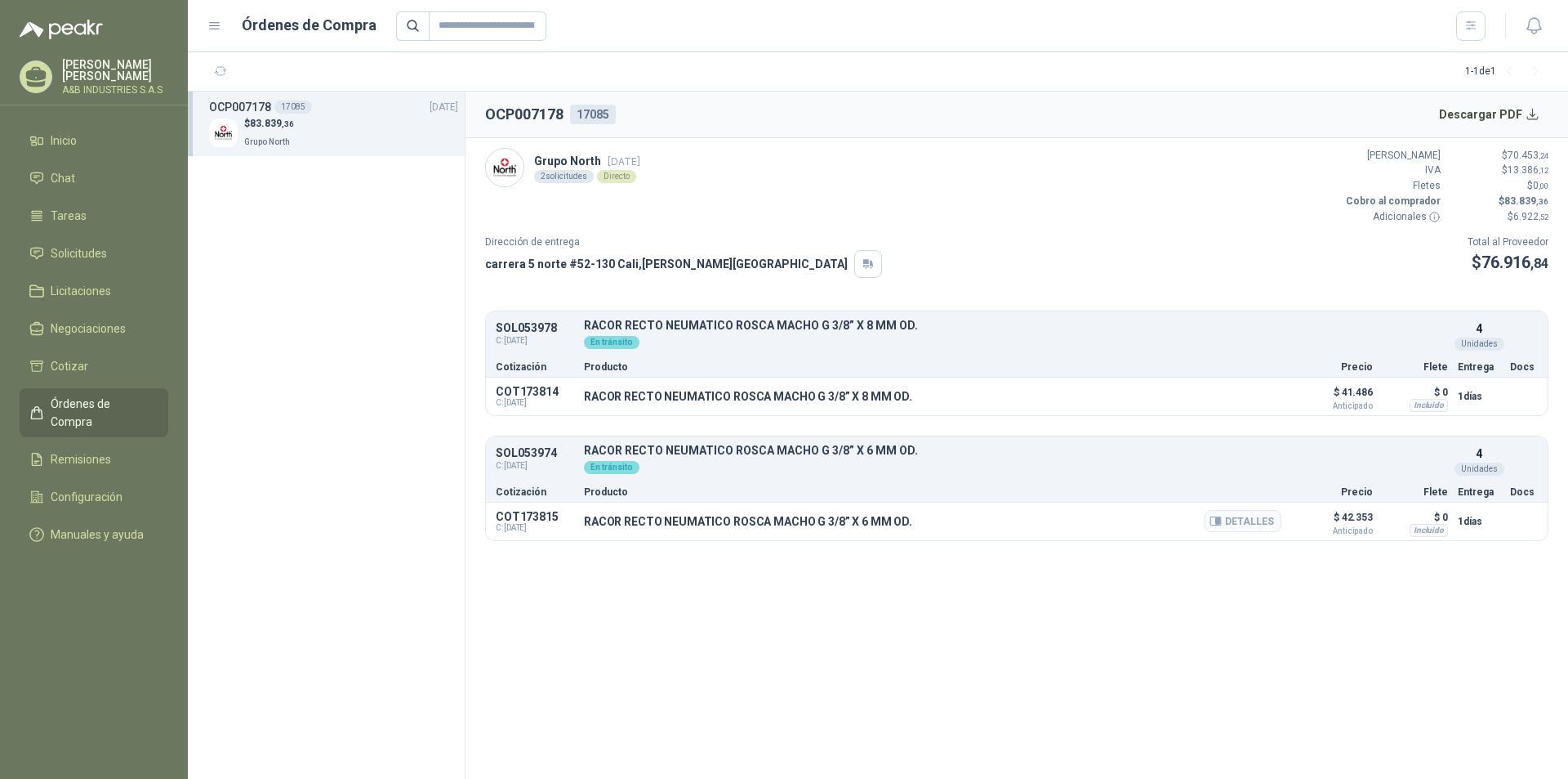
click at [637, 525] on p "RACOR RECTO NEUMATICO ROSCA MACHO G 3/8” X 6 MM OD." at bounding box center [747, 520] width 328 height 13
click at [725, 520] on p "RACOR RECTO NEUMATICO ROSCA MACHO G 3/8” X 6 MM OD." at bounding box center [747, 520] width 328 height 13
click at [71, 400] on span "Órdenes de Compra" at bounding box center [102, 413] width 102 height 36
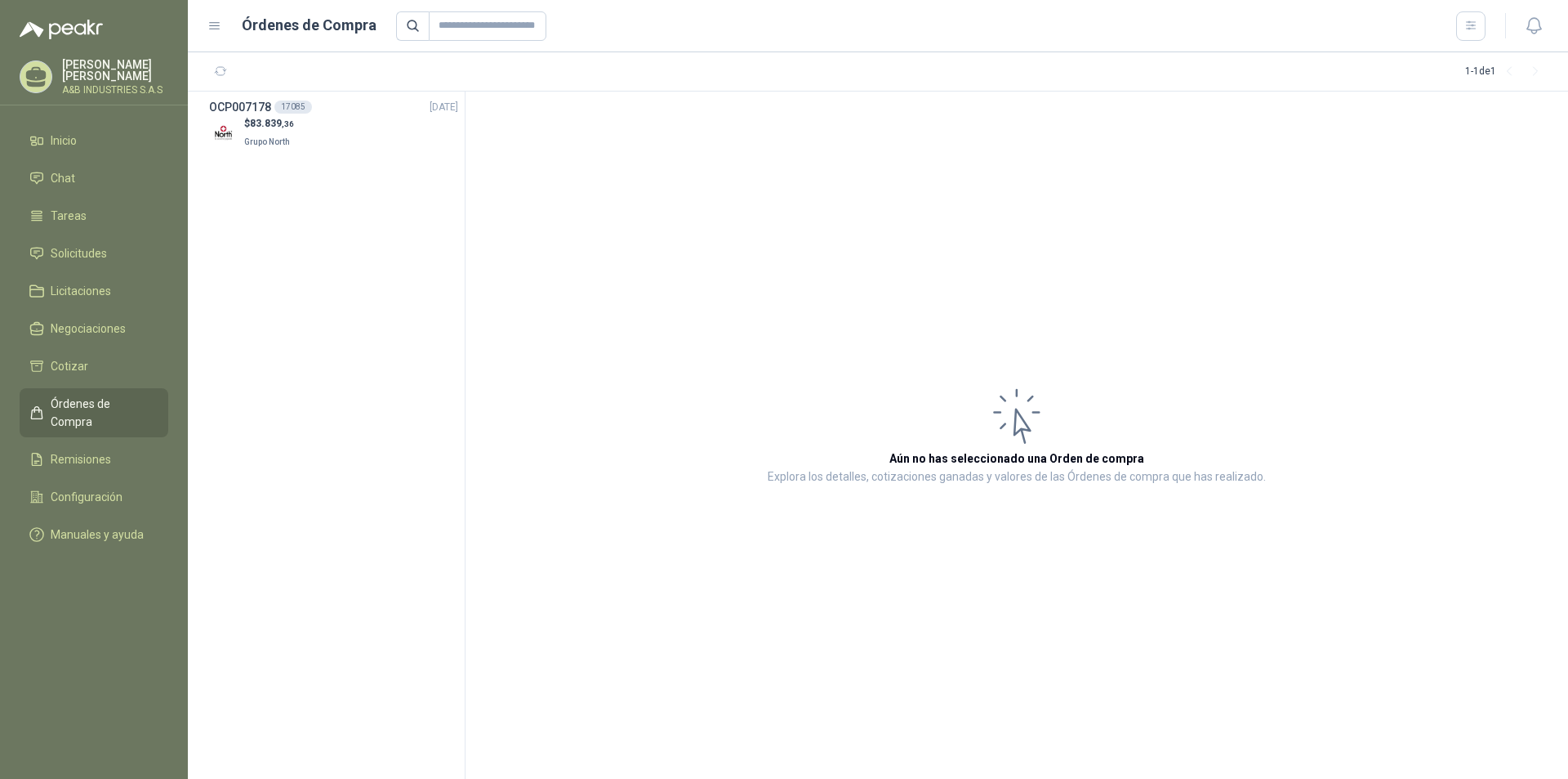
click at [71, 399] on span "Órdenes de Compra" at bounding box center [102, 413] width 102 height 36
click at [253, 137] on span "Grupo North" at bounding box center [266, 141] width 46 height 9
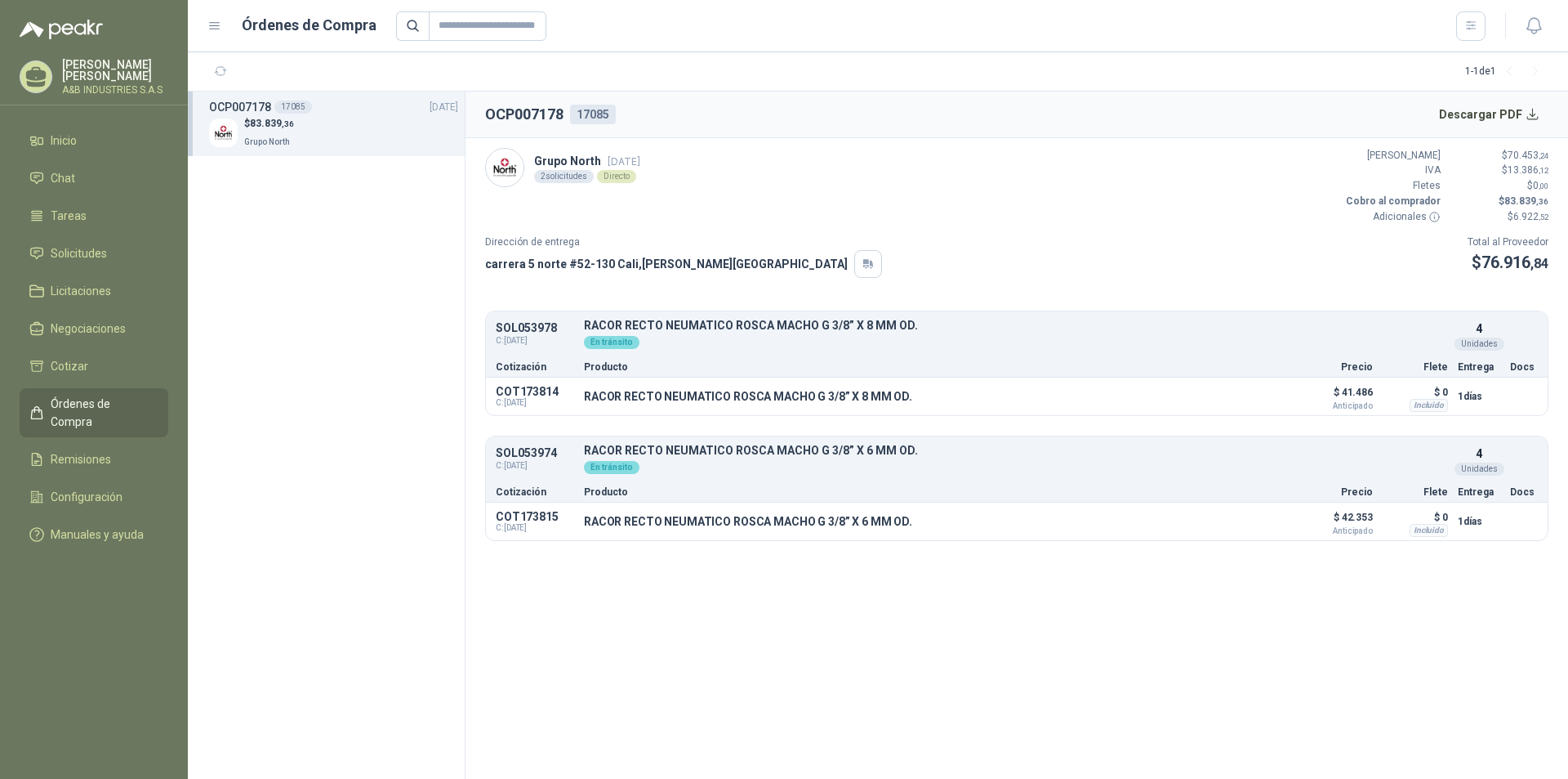
click at [575, 161] on p "Grupo North [DATE]" at bounding box center [587, 161] width 106 height 18
click at [577, 181] on div "2 solicitudes" at bounding box center [563, 175] width 60 height 13
click at [485, 171] on div at bounding box center [504, 168] width 39 height 39
click at [502, 170] on img at bounding box center [504, 168] width 37 height 37
